Goal: Task Accomplishment & Management: Manage account settings

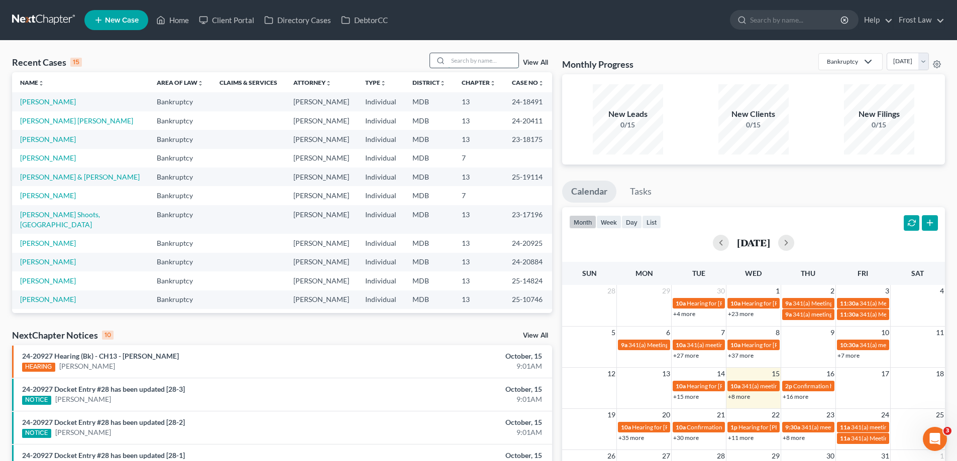
click at [481, 61] on input "search" at bounding box center [483, 60] width 70 height 15
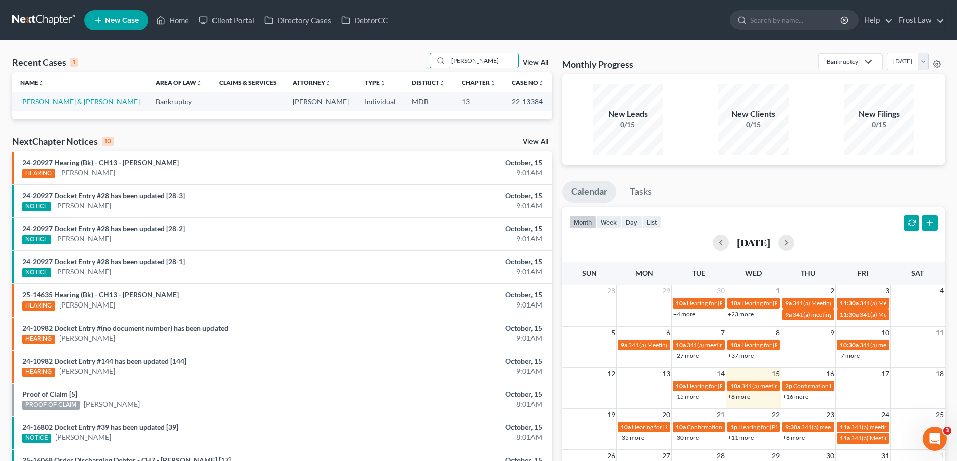
type input "[PERSON_NAME]"
click at [86, 105] on link "[PERSON_NAME] & [PERSON_NAME]" at bounding box center [80, 101] width 120 height 9
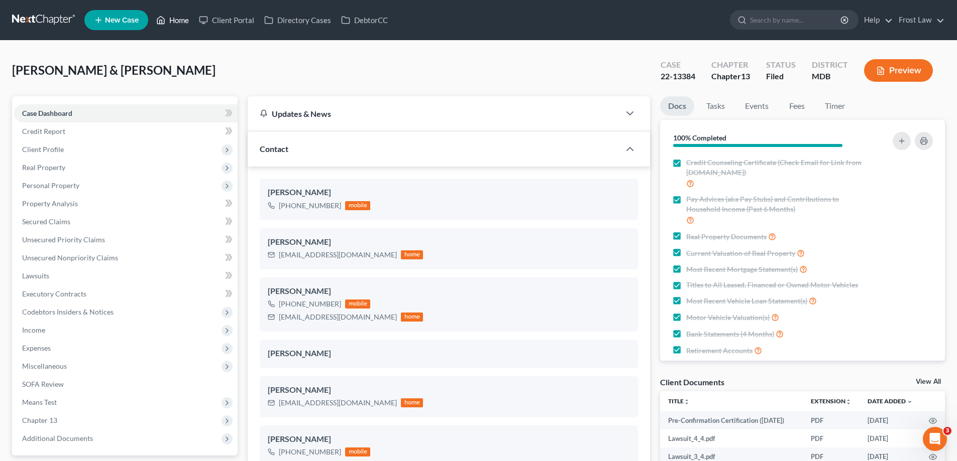
click at [189, 24] on link "Home" at bounding box center [172, 20] width 43 height 18
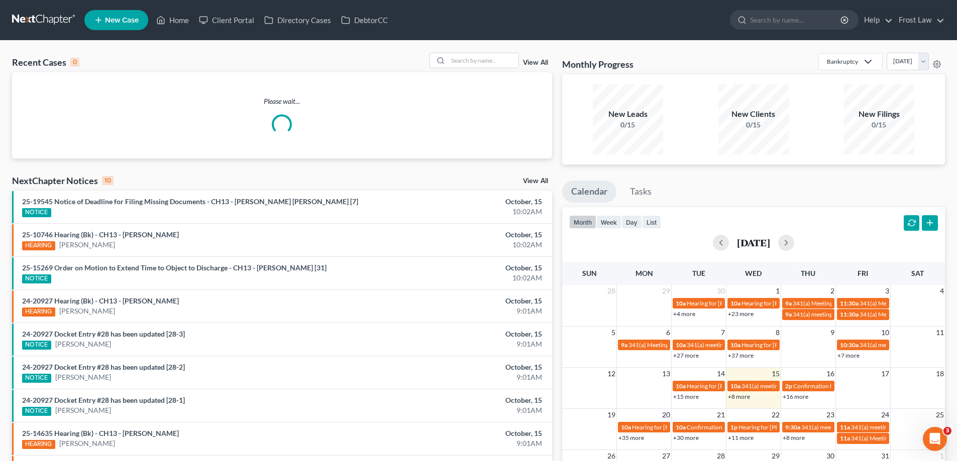
click at [540, 64] on link "View All" at bounding box center [535, 62] width 25 height 7
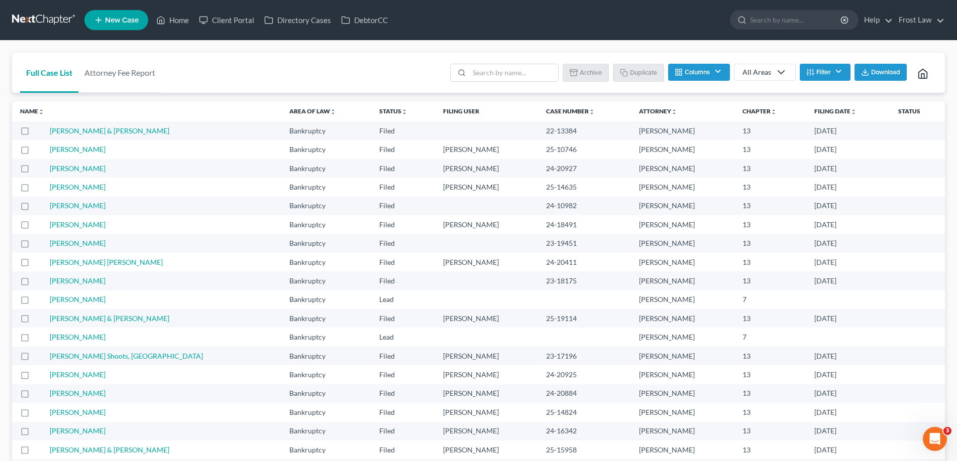
click at [34, 134] on label at bounding box center [34, 134] width 0 height 0
click at [38, 131] on input "checkbox" at bounding box center [41, 129] width 7 height 7
click at [587, 70] on button "Archive" at bounding box center [586, 72] width 45 height 17
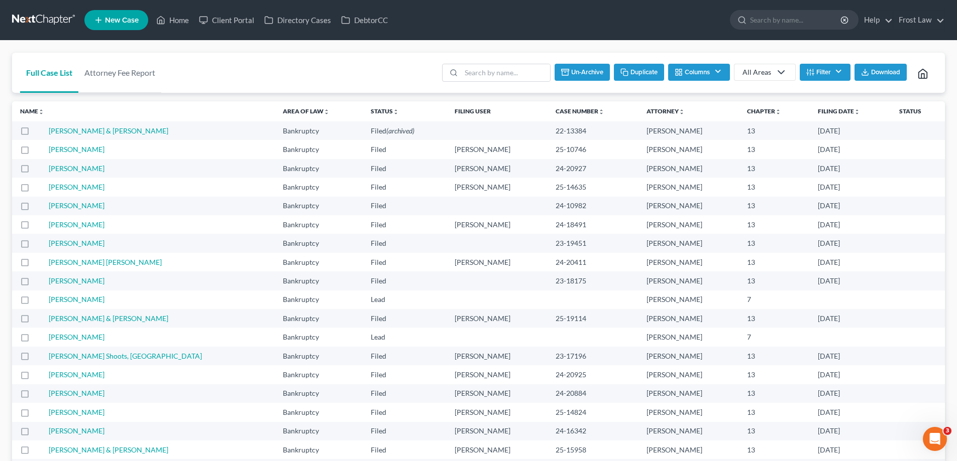
checkbox input "false"
click at [177, 15] on link "Home" at bounding box center [172, 20] width 43 height 18
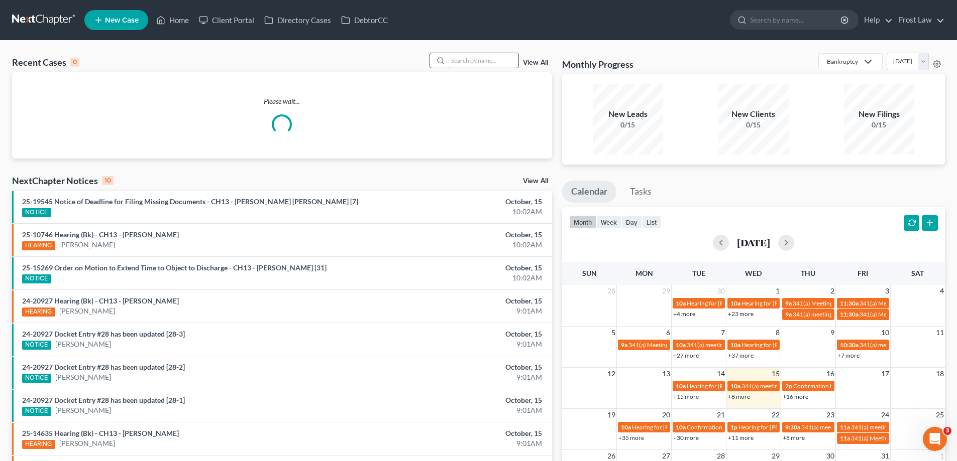
click at [491, 64] on input "search" at bounding box center [483, 60] width 70 height 15
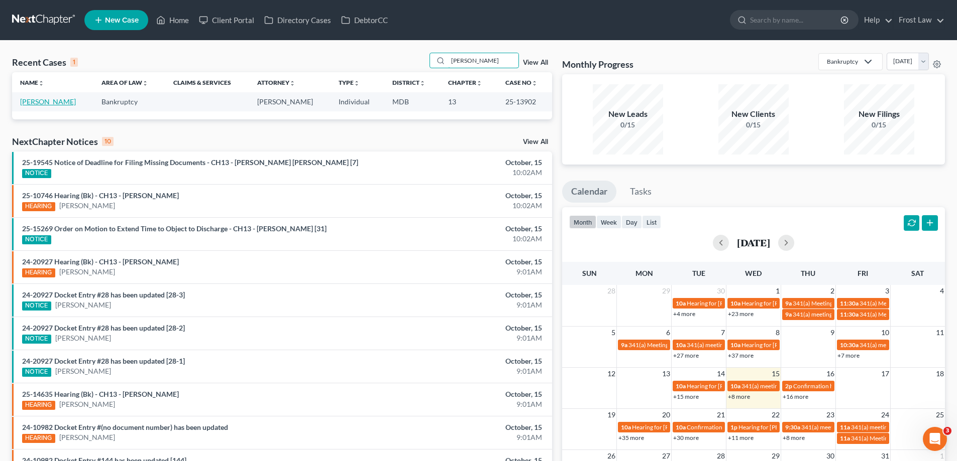
type input "[PERSON_NAME]"
click at [51, 102] on link "[PERSON_NAME]" at bounding box center [48, 101] width 56 height 9
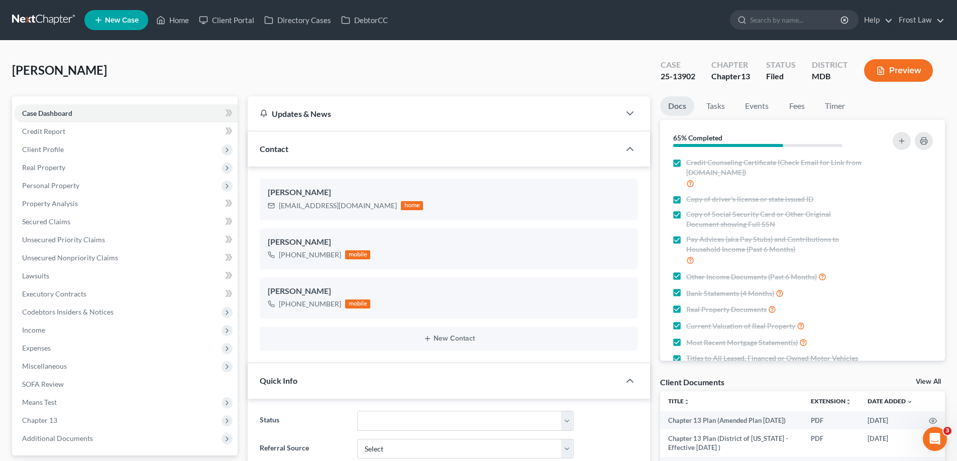
scroll to position [151, 0]
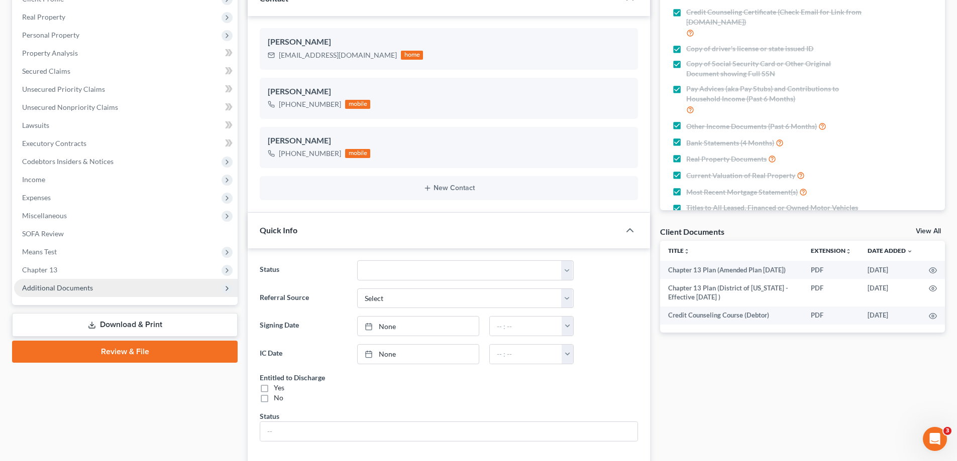
click at [125, 281] on span "Additional Documents" at bounding box center [125, 288] width 223 height 18
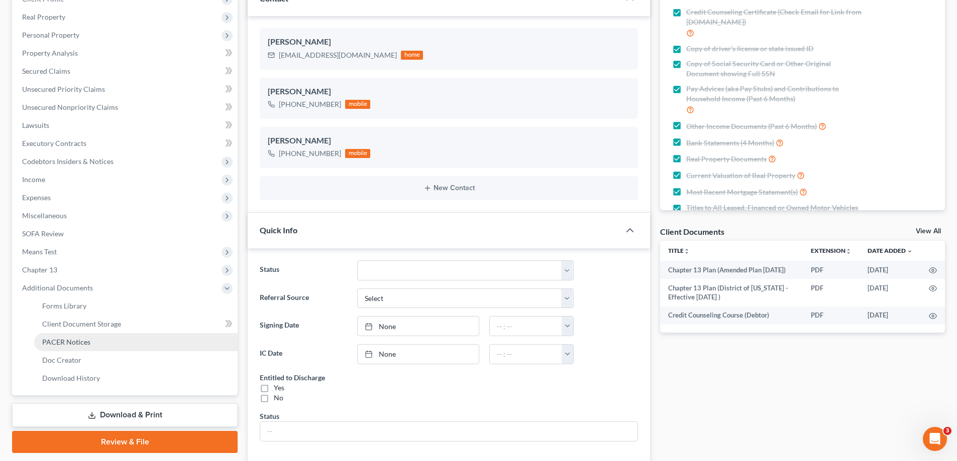
click at [97, 340] on link "PACER Notices" at bounding box center [135, 342] width 203 height 18
